Goal: Navigation & Orientation: Find specific page/section

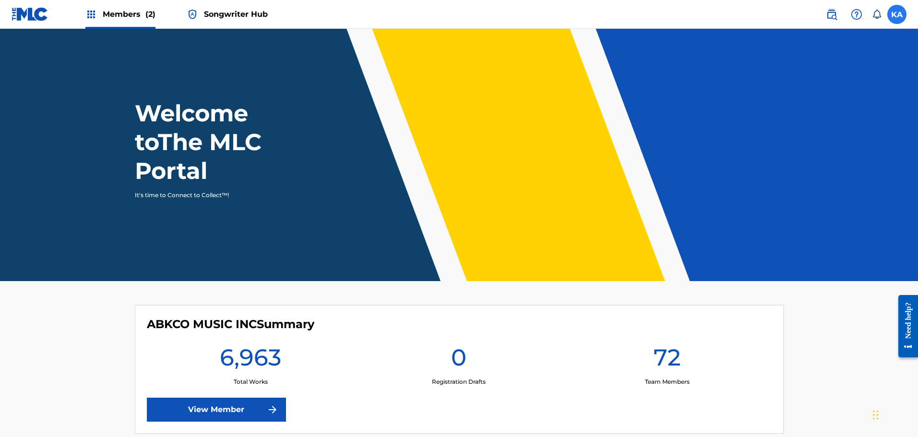
click at [895, 17] on label at bounding box center [896, 14] width 19 height 19
click at [897, 14] on input "KA [PERSON_NAME] [EMAIL_ADDRESS][DOMAIN_NAME] Notification Preferences Profile …" at bounding box center [897, 14] width 0 height 0
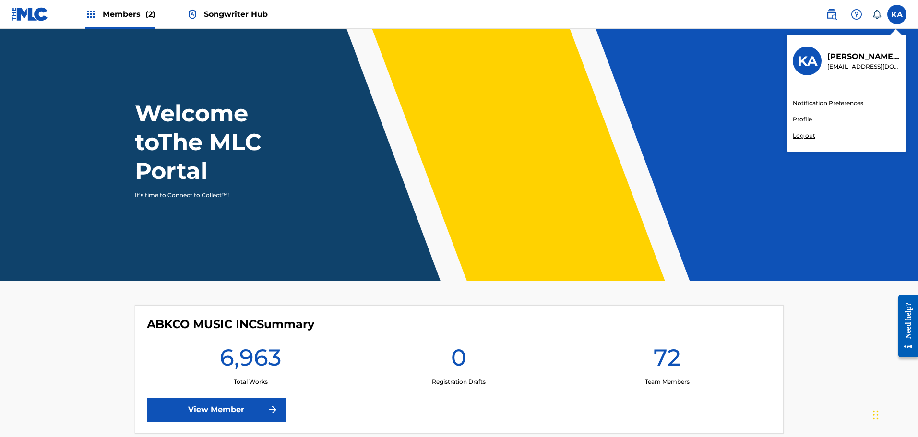
click at [213, 13] on span "Songwriter Hub" at bounding box center [236, 14] width 64 height 11
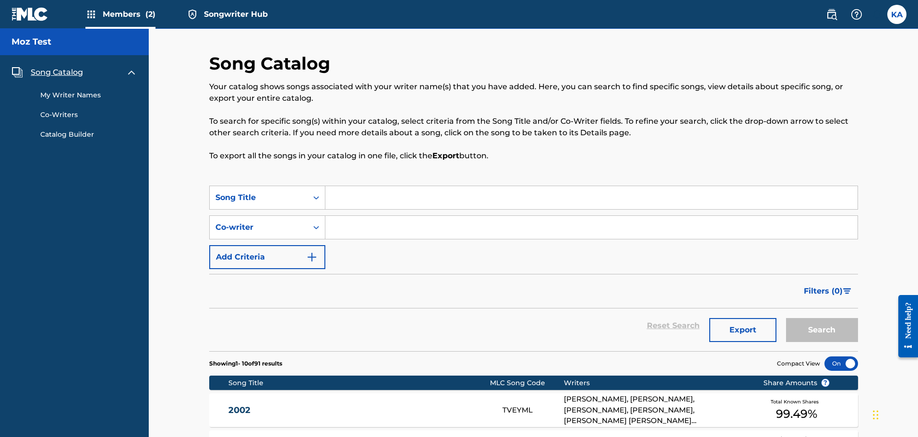
click at [86, 94] on link "My Writer Names" at bounding box center [88, 95] width 97 height 10
